Goal: Transaction & Acquisition: Purchase product/service

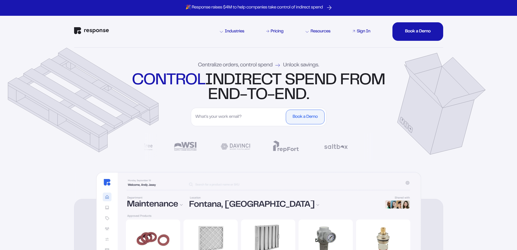
click at [363, 32] on div "Sign In" at bounding box center [364, 31] width 14 height 4
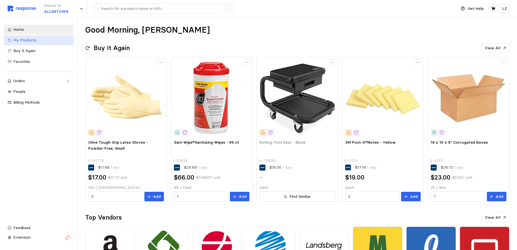
click at [28, 42] on span "My Products" at bounding box center [24, 39] width 23 height 5
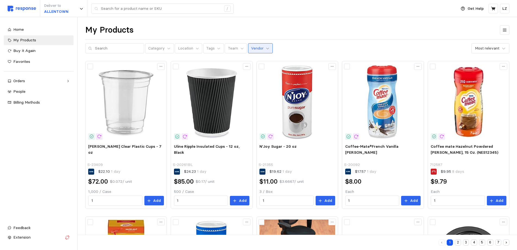
click at [266, 48] on icon at bounding box center [268, 48] width 4 height 4
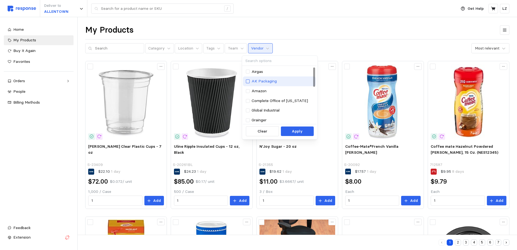
click at [249, 81] on div at bounding box center [248, 81] width 4 height 4
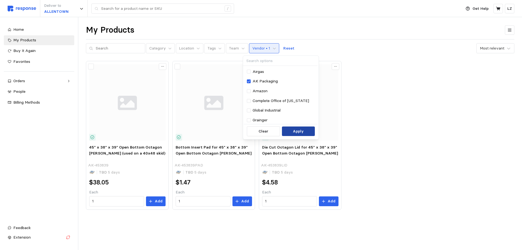
click at [314, 134] on button "Apply" at bounding box center [298, 131] width 33 height 10
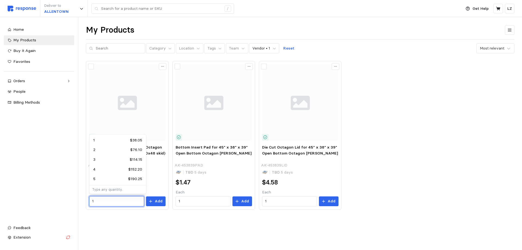
drag, startPoint x: 96, startPoint y: 201, endPoint x: 72, endPoint y: 197, distance: 24.4
click at [72, 197] on div "Deliver to ALLENTOWN / Get Help LZ / Home My Products Buy It Again Favorites Or…" at bounding box center [261, 125] width 522 height 250
type input "500"
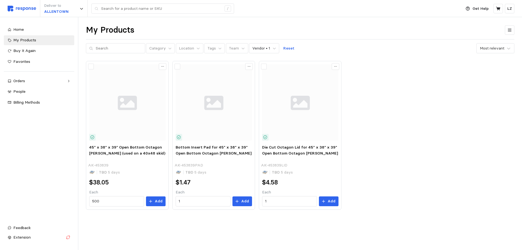
click at [128, 220] on div "My Products Category Location Tags Team Vendor • 1 Reset Most relevant 45" x 38…" at bounding box center [299, 124] width 443 height 215
click at [189, 202] on input "1" at bounding box center [202, 201] width 49 height 10
type input "500"
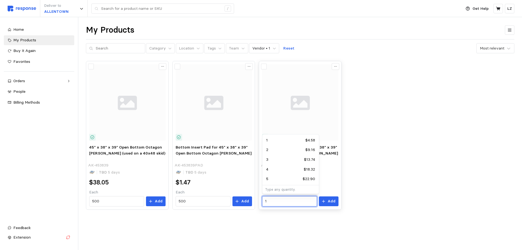
click at [273, 202] on input "1" at bounding box center [289, 201] width 49 height 10
type input "6"
type input "500"
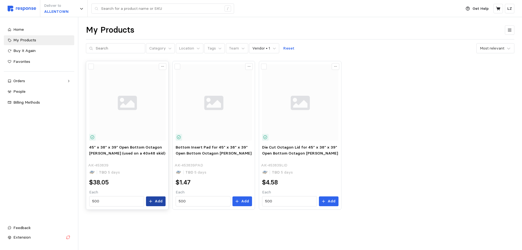
click at [158, 202] on p "Add" at bounding box center [159, 201] width 8 height 6
click at [244, 205] on button "Add" at bounding box center [242, 201] width 20 height 10
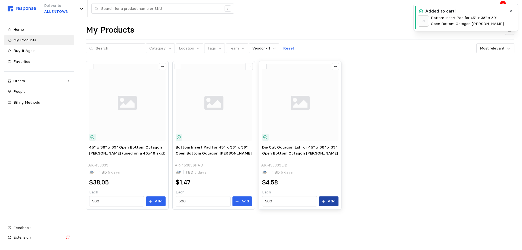
click at [330, 203] on p "Add" at bounding box center [331, 201] width 8 height 6
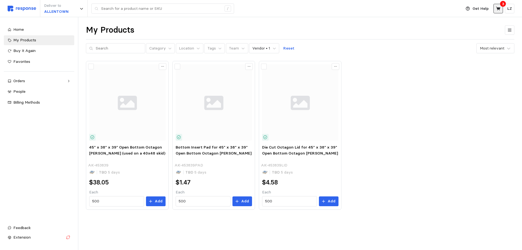
click at [497, 10] on icon at bounding box center [497, 8] width 5 height 5
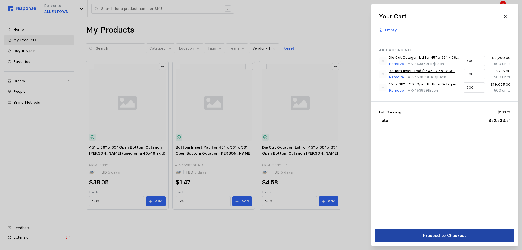
click at [421, 232] on button "Proceed to Checkout" at bounding box center [444, 234] width 139 height 13
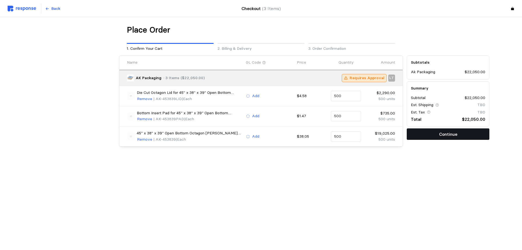
click at [459, 135] on button "Continue" at bounding box center [447, 133] width 83 height 11
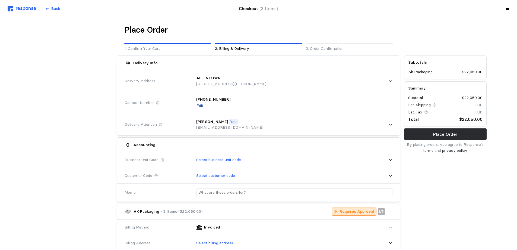
click at [199, 105] on p "Edit" at bounding box center [200, 106] width 7 height 6
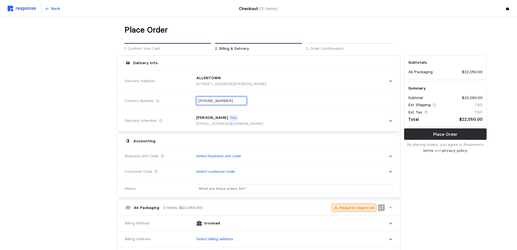
drag, startPoint x: 232, startPoint y: 101, endPoint x: 193, endPoint y: 102, distance: 38.9
click at [193, 102] on div "+1 (630) 731-9680" at bounding box center [293, 101] width 200 height 16
type input "+6 (109) 841-651"
drag, startPoint x: 230, startPoint y: 102, endPoint x: 190, endPoint y: 101, distance: 39.9
click at [190, 101] on div "Contact Number +6 (109) 841-651" at bounding box center [259, 101] width 272 height 20
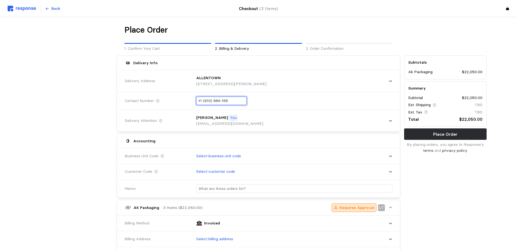
type input "+1 (610) 984-1651"
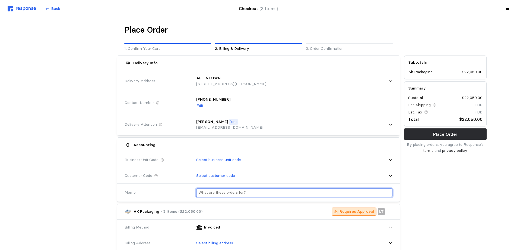
click at [252, 187] on div at bounding box center [293, 192] width 200 height 16
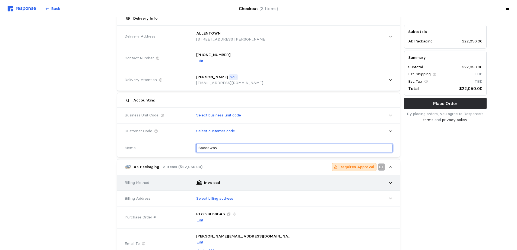
scroll to position [54, 0]
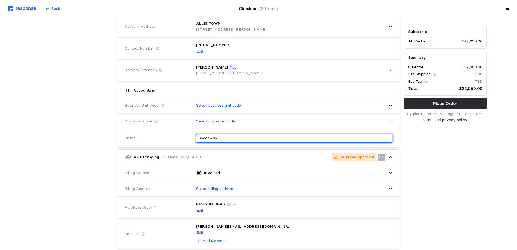
type input "Speedway"
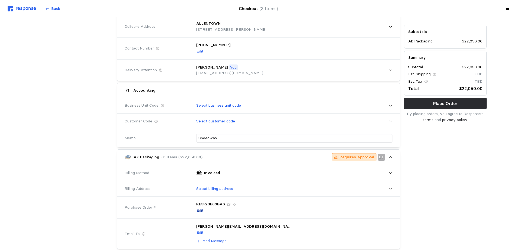
click at [199, 210] on p "Edit" at bounding box center [200, 210] width 7 height 6
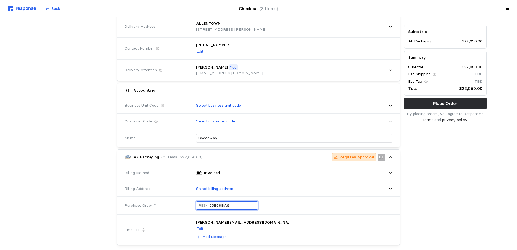
drag, startPoint x: 229, startPoint y: 205, endPoint x: 186, endPoint y: 205, distance: 43.2
click at [186, 205] on div "Purchase Order # RES- 23E69BA6" at bounding box center [259, 205] width 272 height 20
type input "092425SPEED"
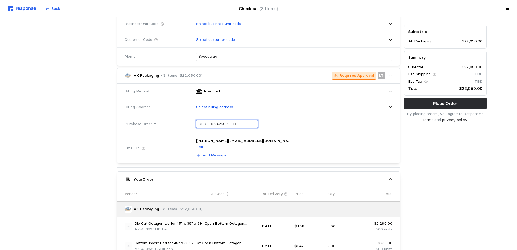
scroll to position [81, 0]
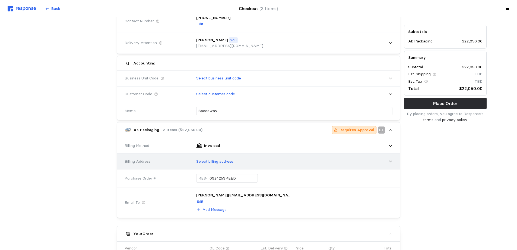
click at [389, 161] on icon at bounding box center [391, 161] width 4 height 4
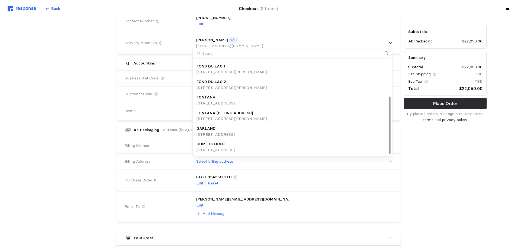
scroll to position [61, 0]
click at [235, 146] on p "1160 Mayflower Drive, Appleton, WI, 54913, United States" at bounding box center [216, 149] width 38 height 6
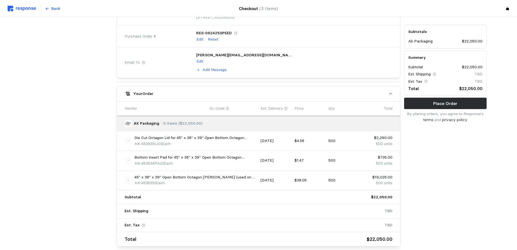
scroll to position [258, 0]
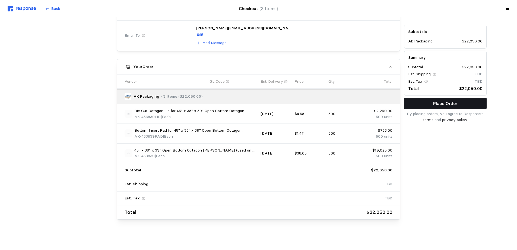
click at [420, 103] on button "Place Order" at bounding box center [445, 103] width 83 height 11
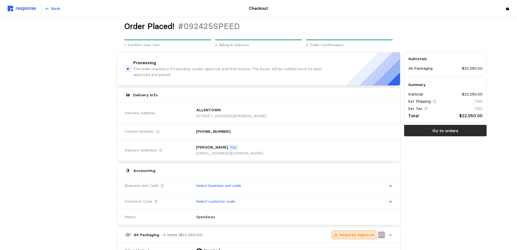
scroll to position [0, 0]
